Goal: Find specific page/section

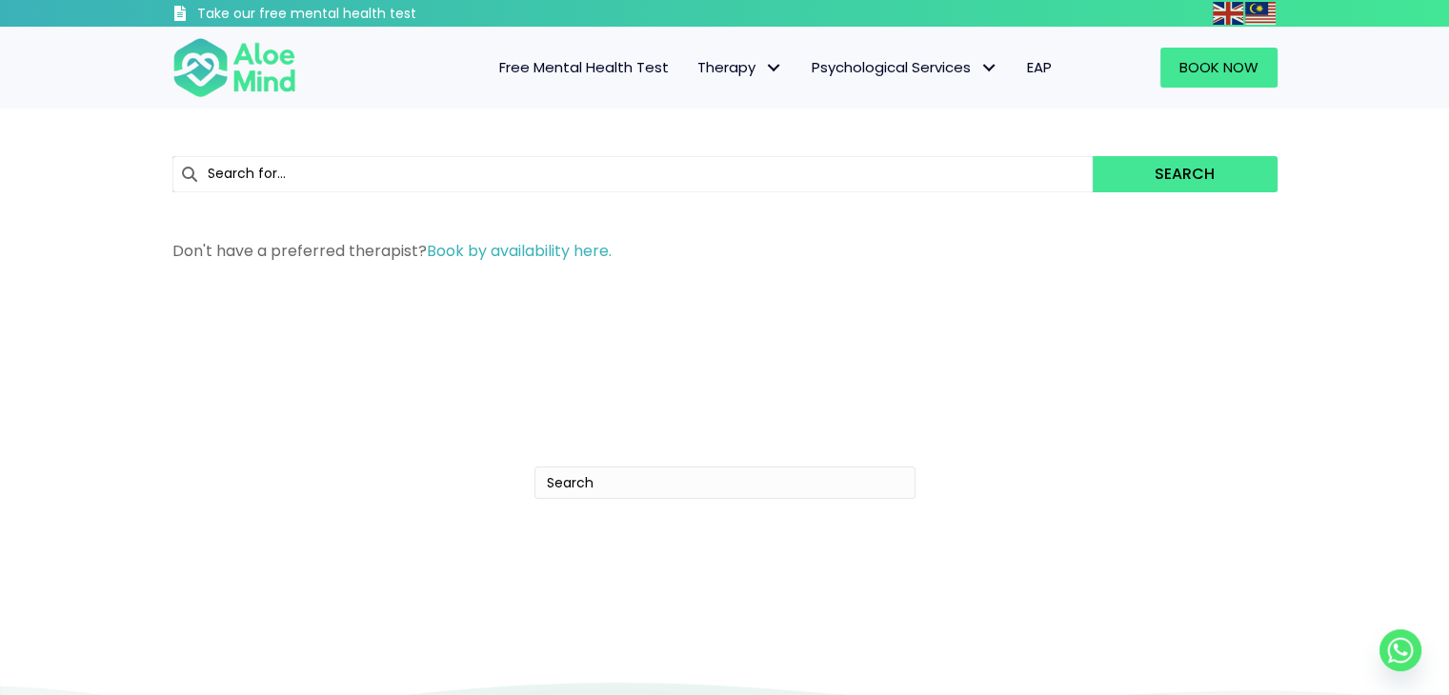
click at [389, 166] on input "text" at bounding box center [632, 174] width 921 height 36
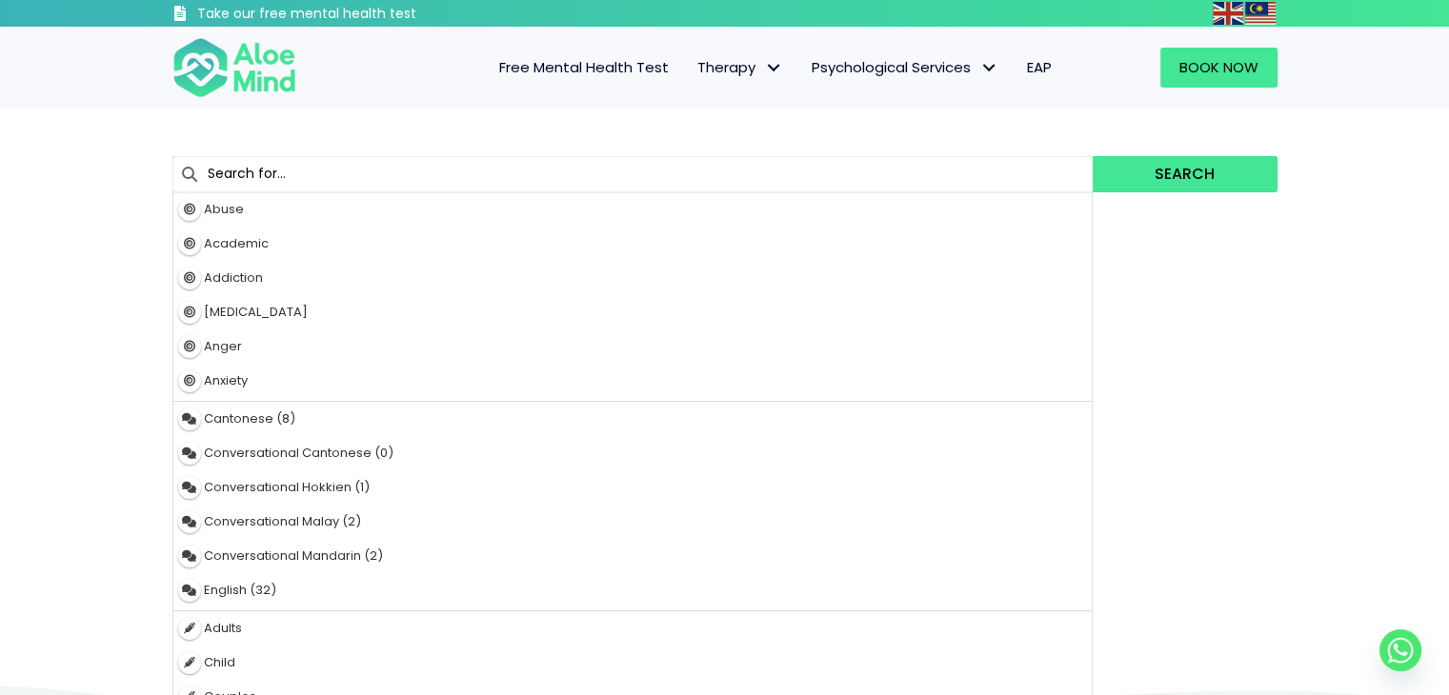
click at [389, 166] on input "text" at bounding box center [632, 174] width 921 height 36
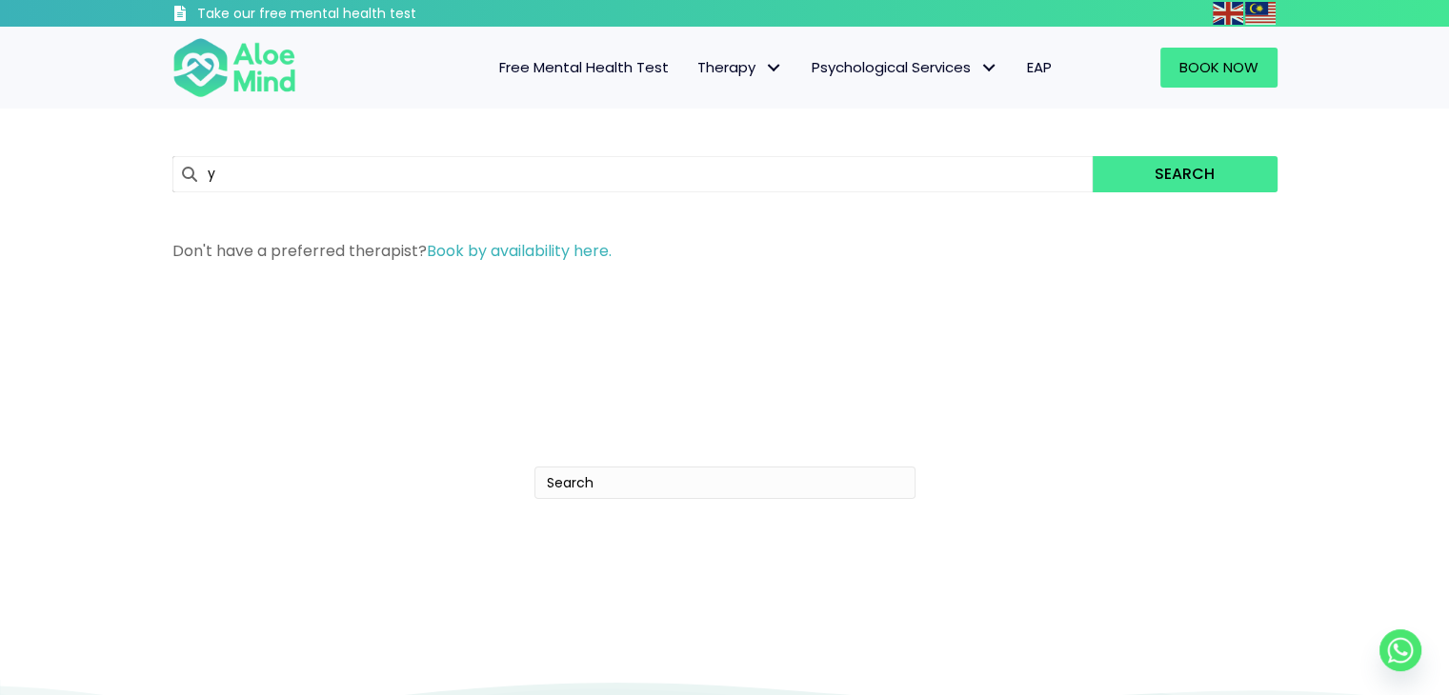
type input "ye"
type input "yen Li"
type input "yen"
type input "yen li"
type input "yen lu"
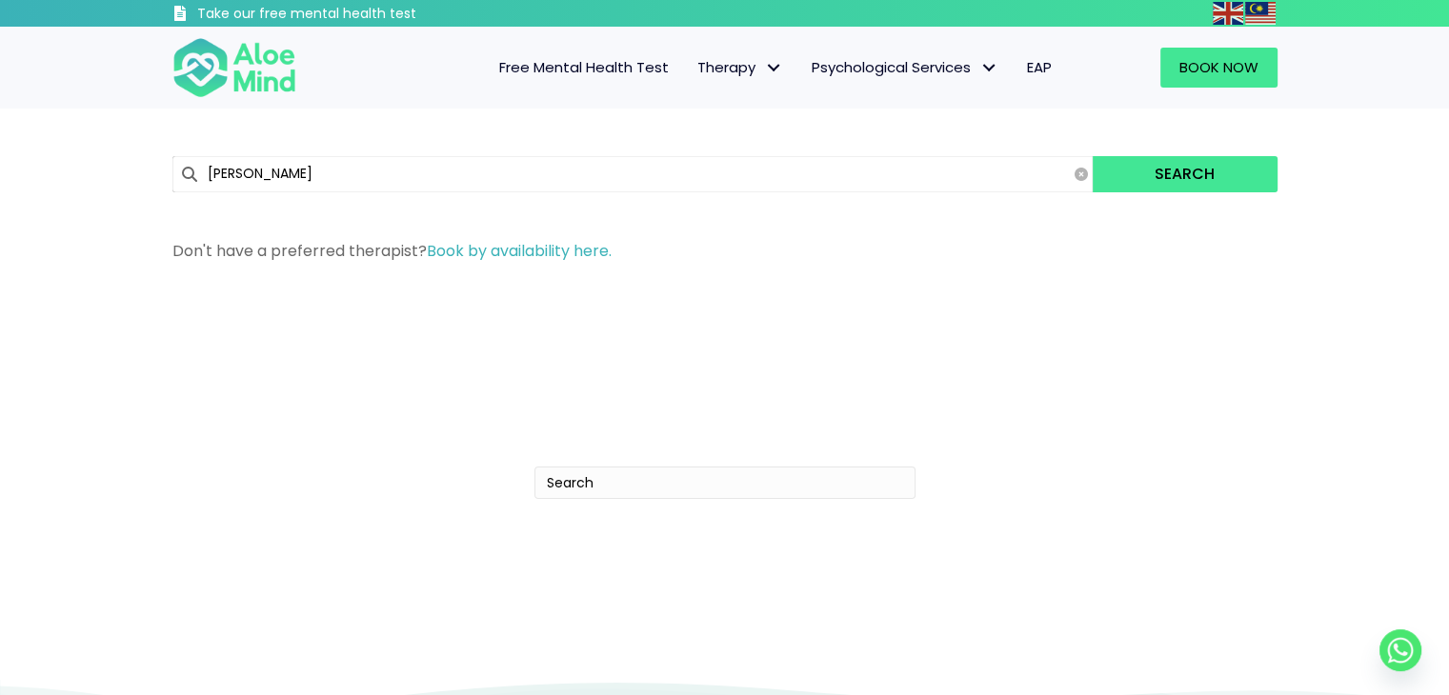
type input "yen lu"
type input "yen li"
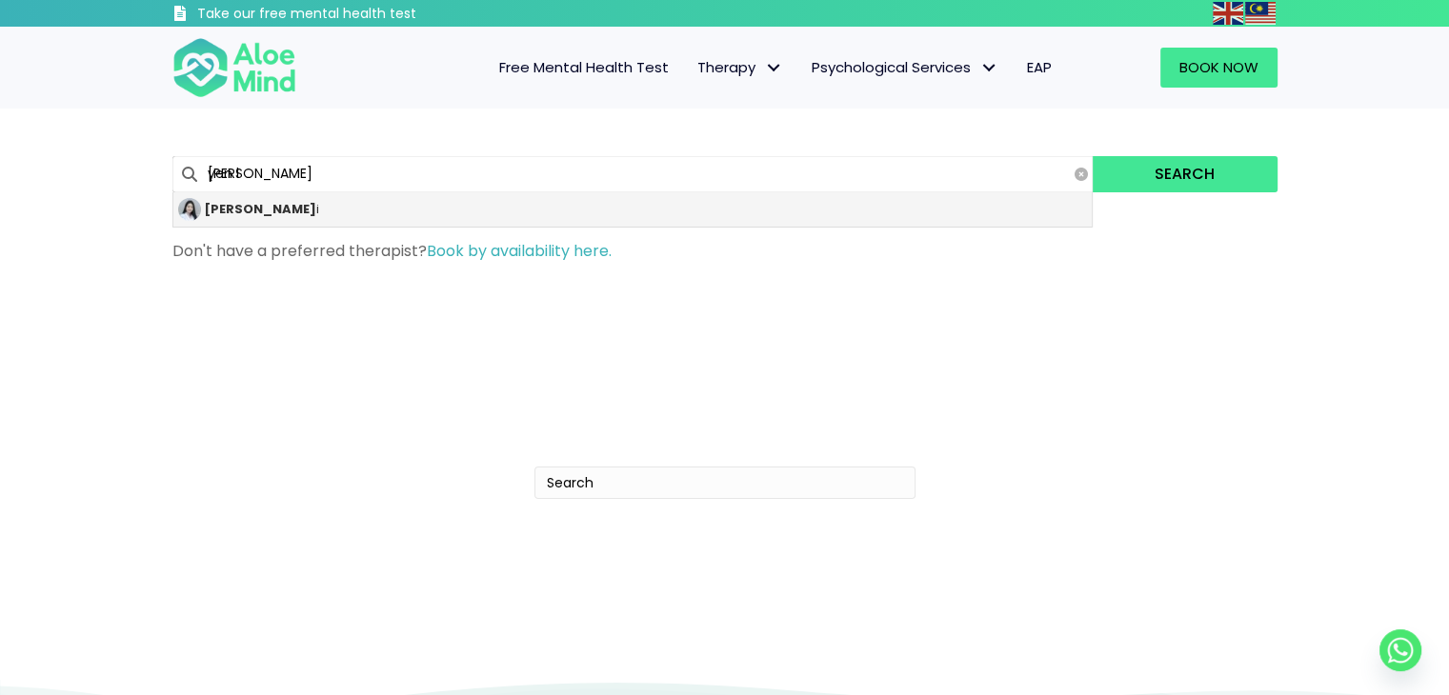
click at [410, 216] on div "Yen L i" at bounding box center [632, 209] width 919 height 34
type input "[PERSON_NAME]"
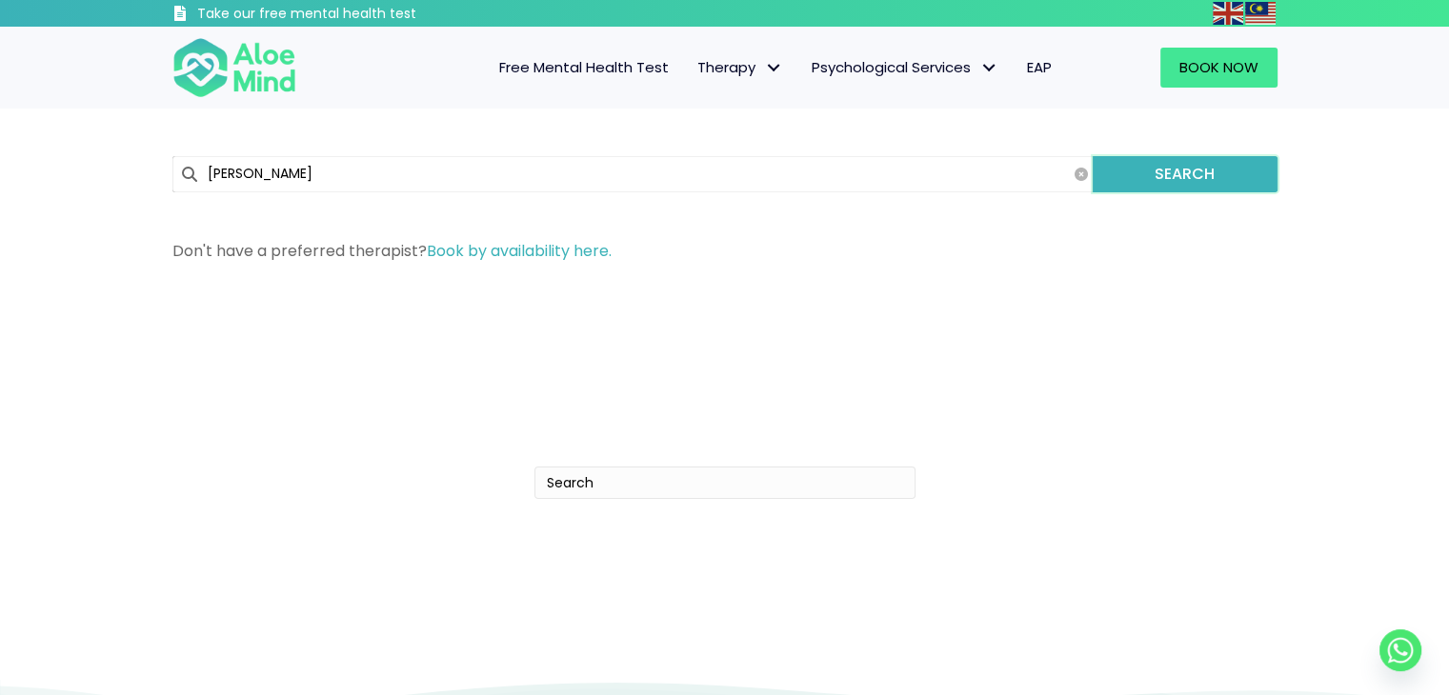
click at [1223, 159] on button "Search" at bounding box center [1185, 174] width 184 height 36
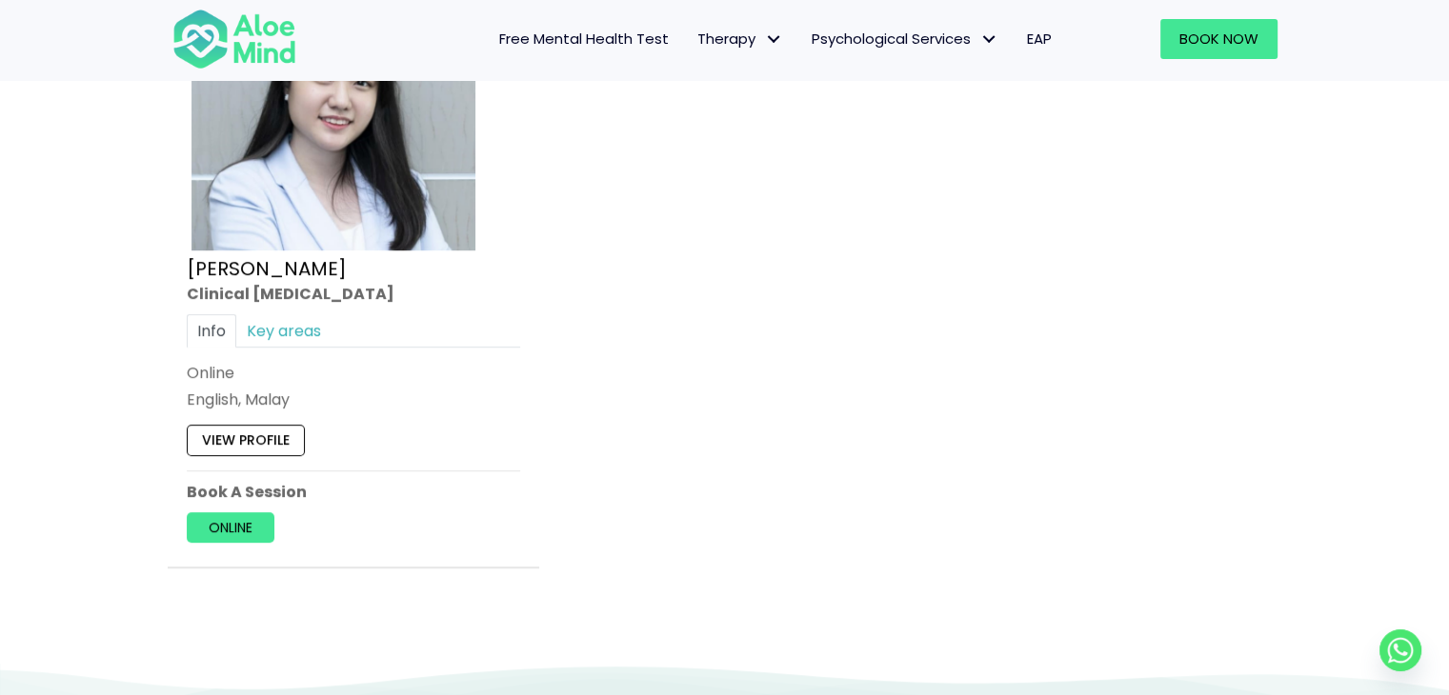
scroll to position [1270, 0]
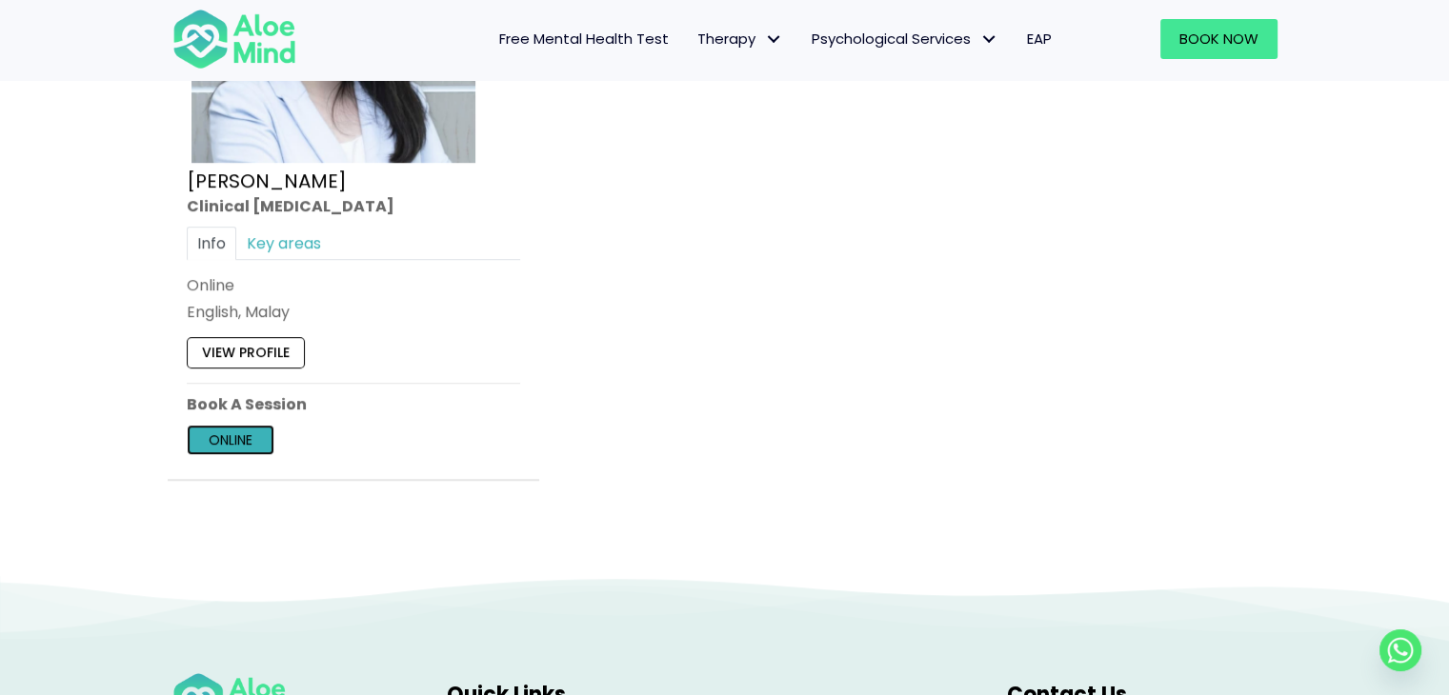
click at [263, 436] on link "Online" at bounding box center [231, 440] width 88 height 30
